Goal: Task Accomplishment & Management: Use online tool/utility

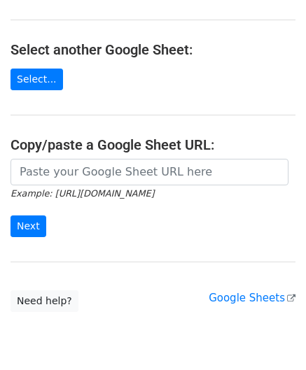
scroll to position [140, 0]
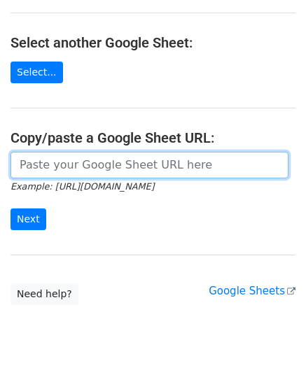
click at [70, 160] on input "url" at bounding box center [149, 165] width 278 height 27
paste input "https://docs.google.com/spreadsheets/d/1JN6AqD33CSws6_hpbAkfuuJpcWRUrNoKWKOVeW2…"
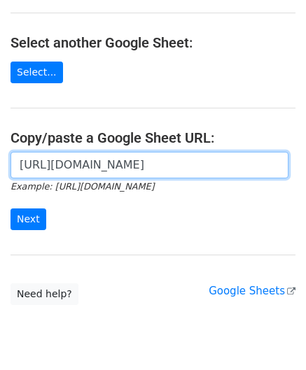
scroll to position [0, 323]
type input "https://docs.google.com/spreadsheets/d/1JN6AqD33CSws6_hpbAkfuuJpcWRUrNoKWKOVeW2…"
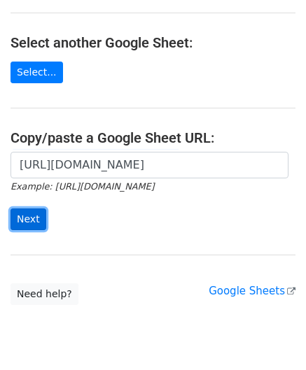
scroll to position [0, 0]
click at [31, 208] on input "Next" at bounding box center [28, 219] width 36 height 22
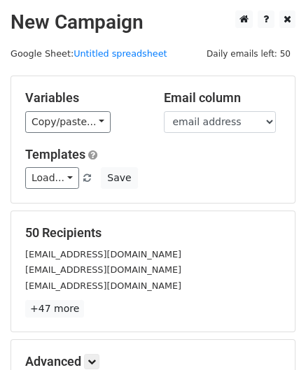
scroll to position [171, 0]
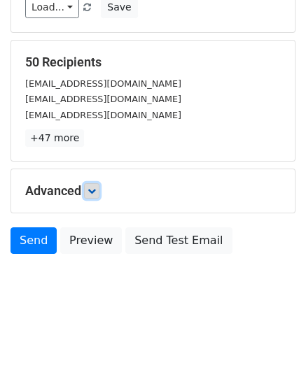
click at [92, 187] on icon at bounding box center [91, 191] width 8 height 8
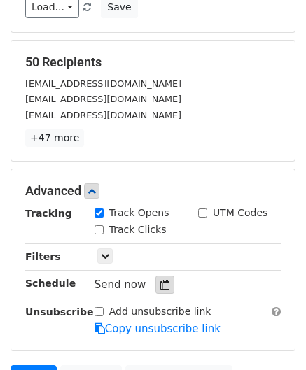
click at [155, 289] on div at bounding box center [164, 284] width 19 height 18
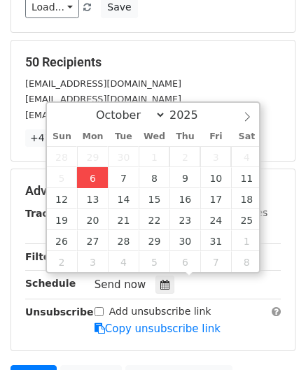
type input "[DATE] 12:00"
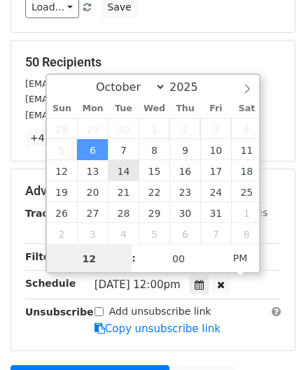
paste input "Hour"
type input "2"
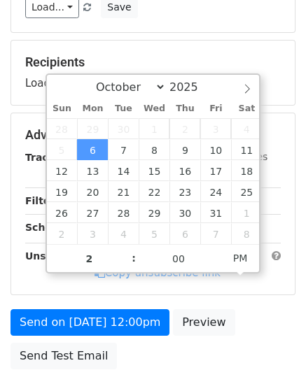
type input "[DATE] 14:00"
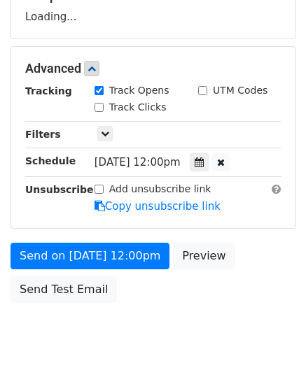
scroll to position [238, 0]
